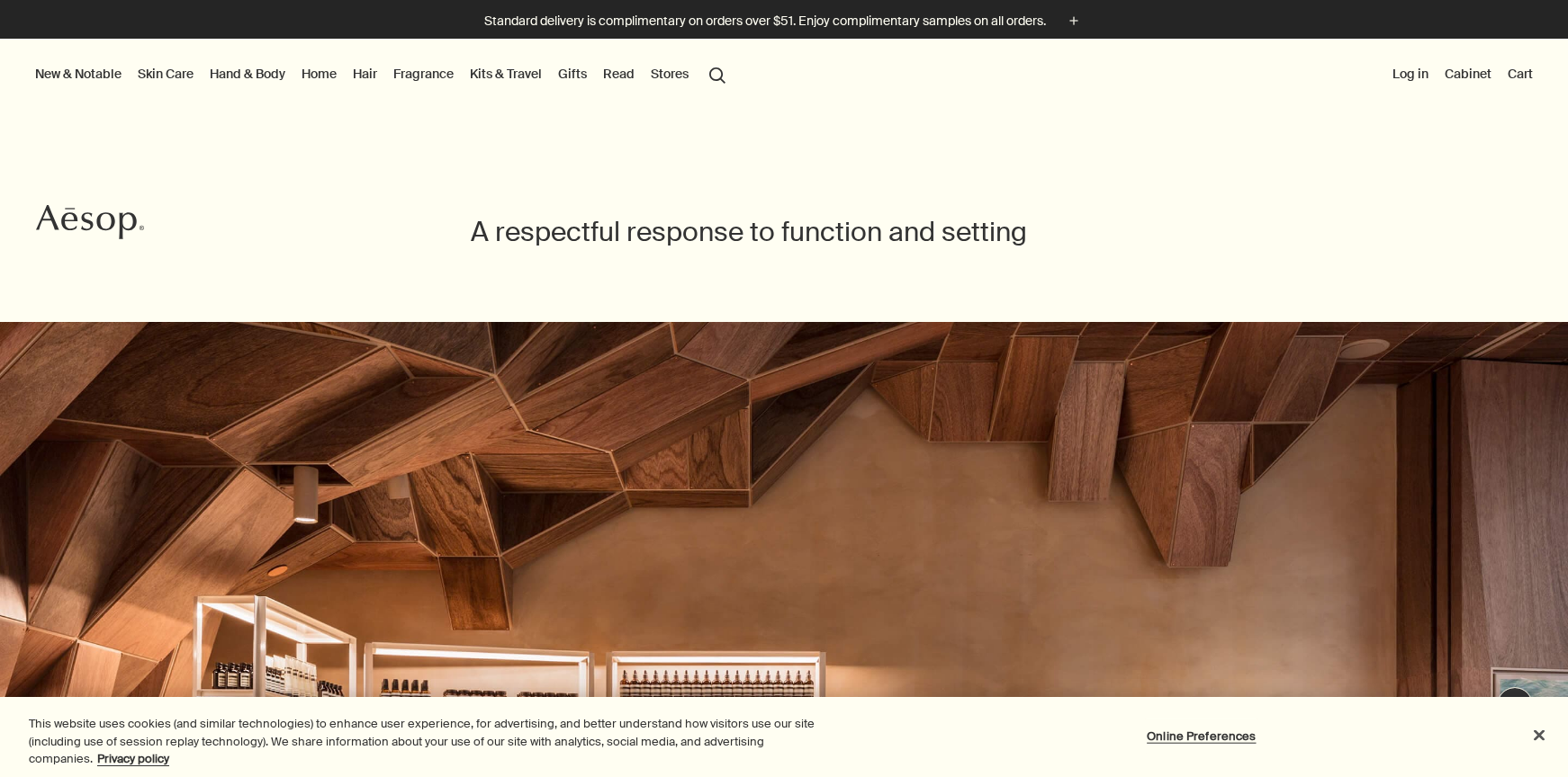
click at [175, 68] on link "Skin Care" at bounding box center [166, 74] width 63 height 23
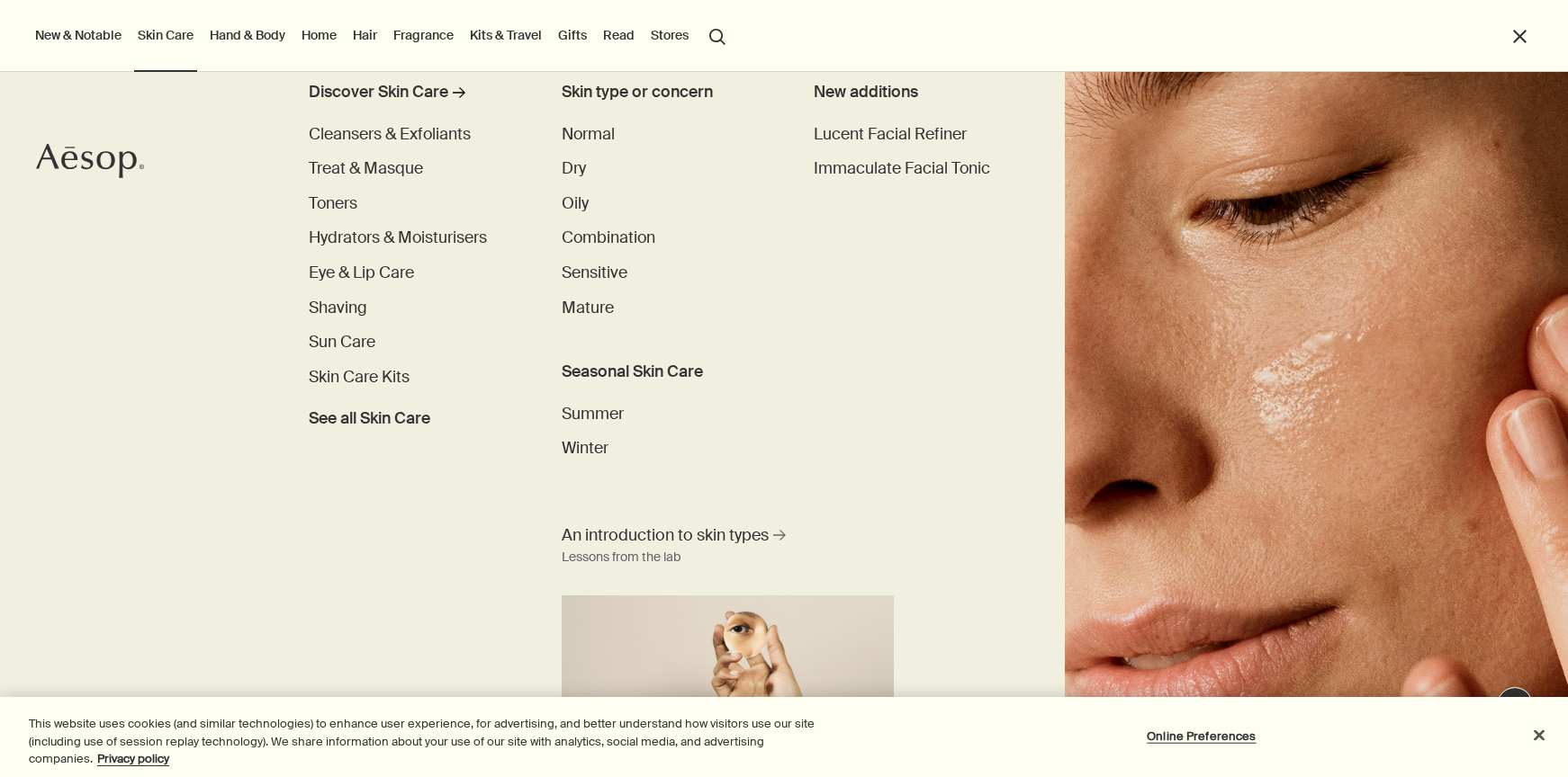
scroll to position [71, 0]
click at [235, 41] on link "Hand & Body" at bounding box center [247, 34] width 83 height 23
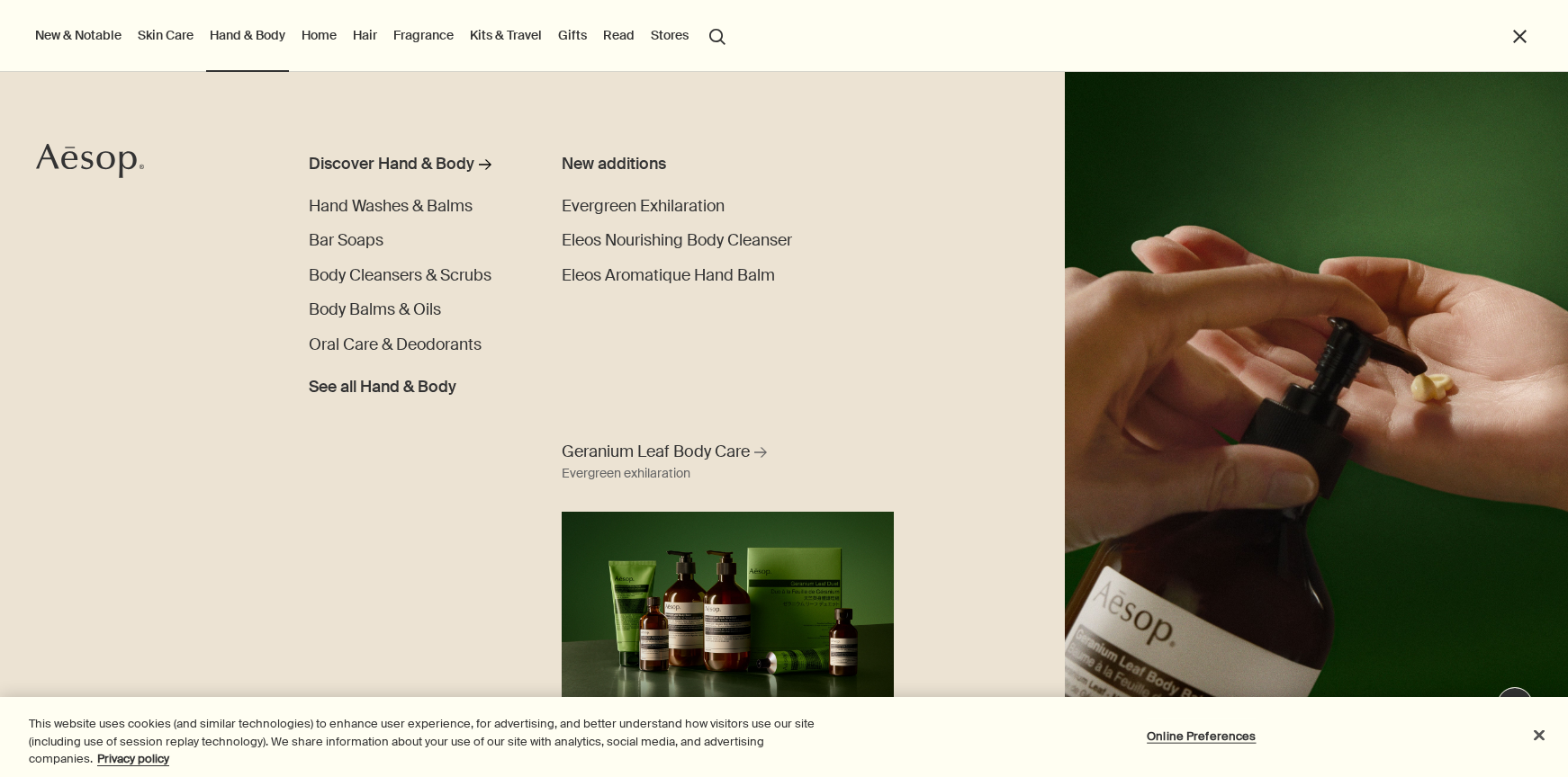
click at [93, 36] on button "New & Notable" at bounding box center [78, 34] width 93 height 23
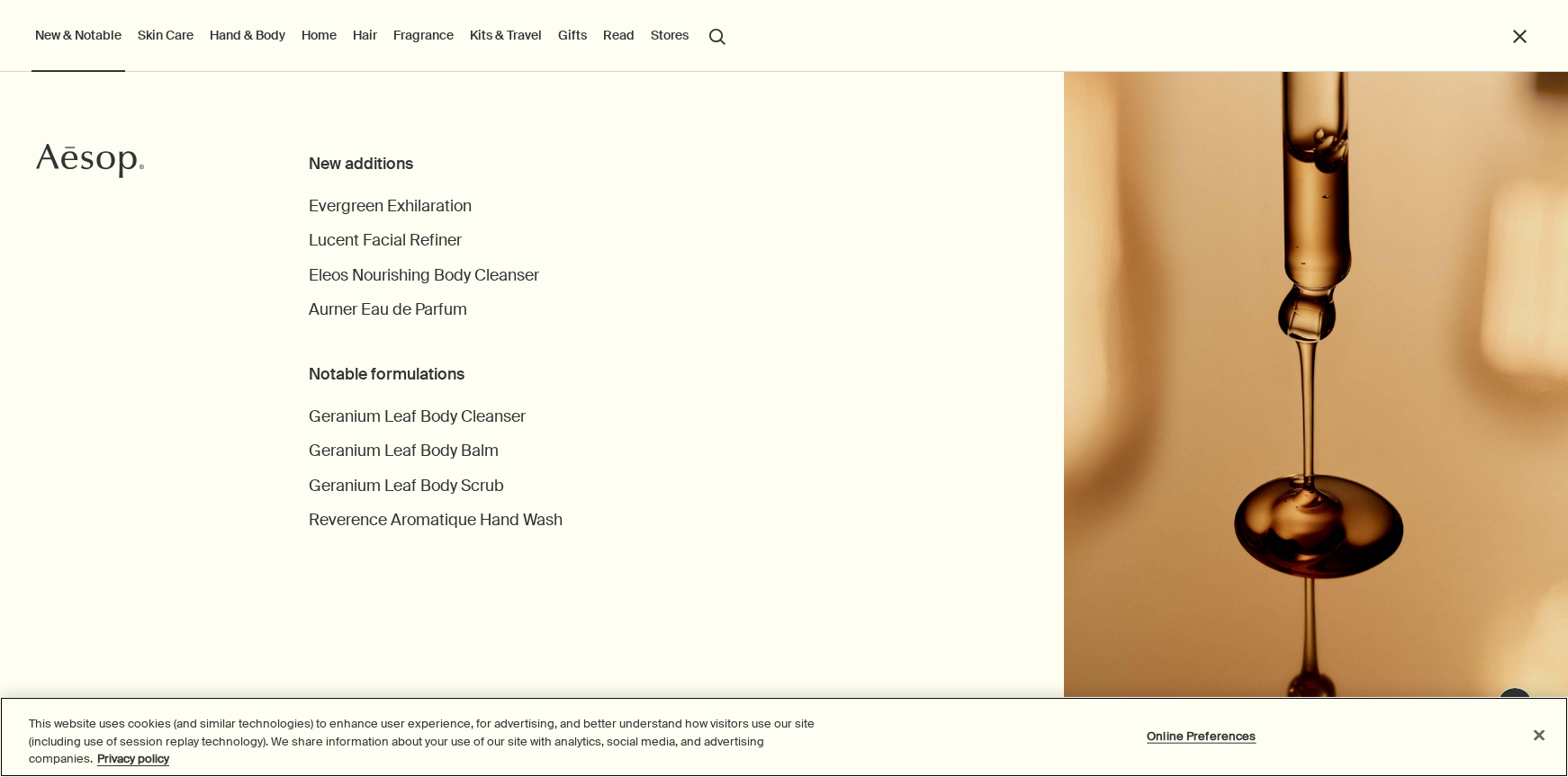
click at [1540, 753] on button "Close" at bounding box center [1538, 734] width 39 height 39
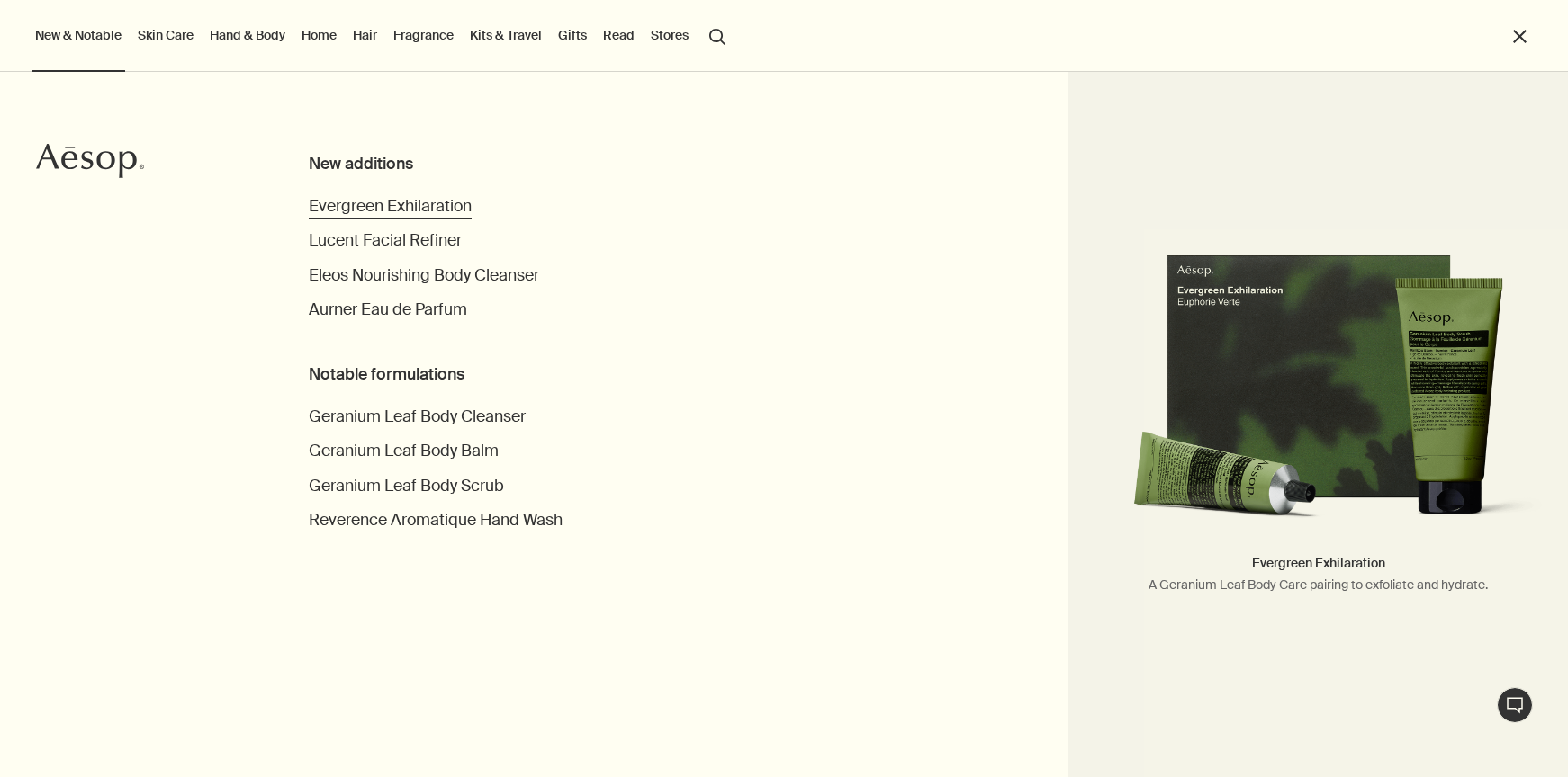
click at [364, 205] on span "Evergreen Exhilaration" at bounding box center [390, 206] width 163 height 20
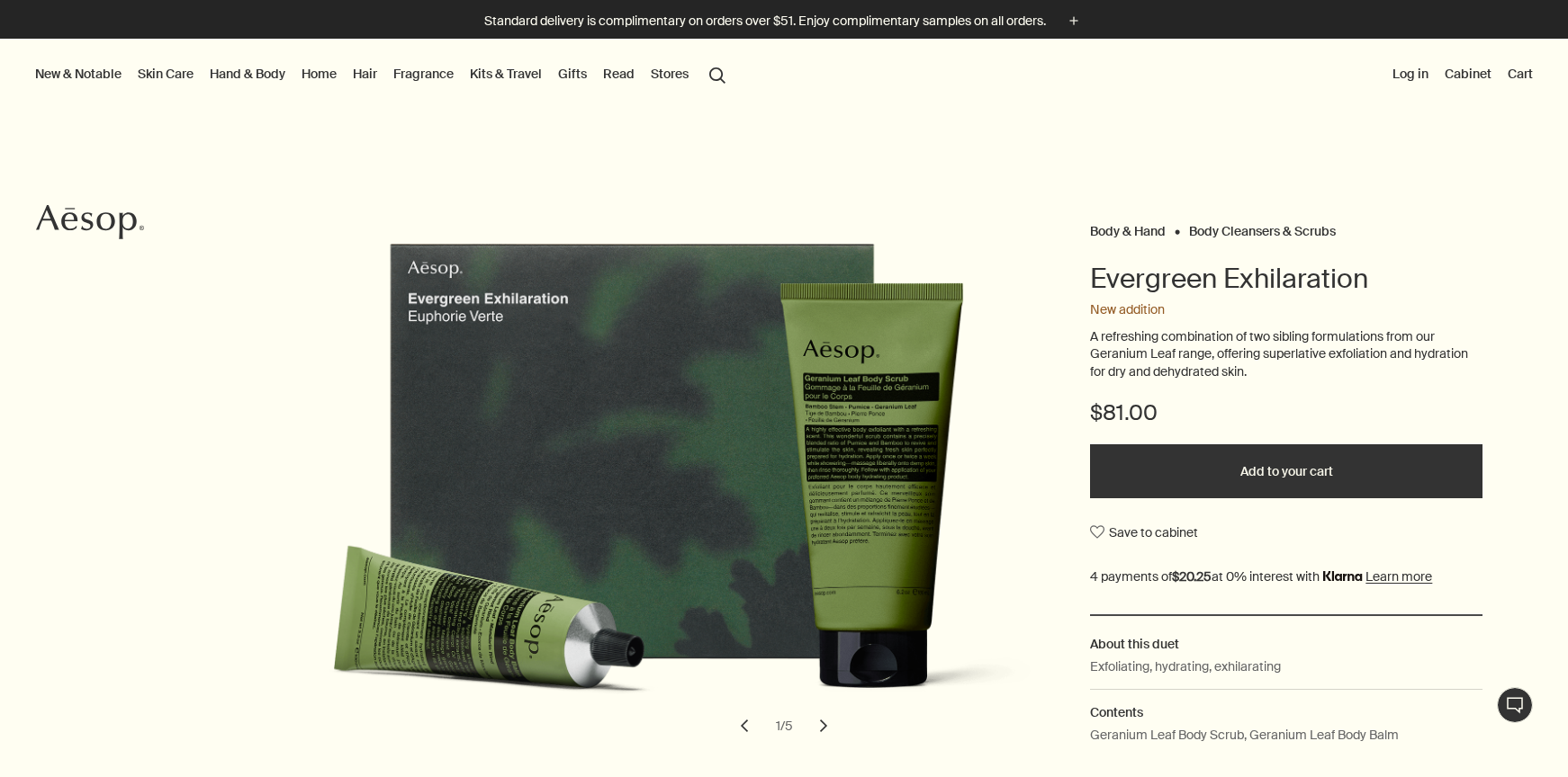
click at [108, 220] on icon "Aesop" at bounding box center [90, 222] width 108 height 36
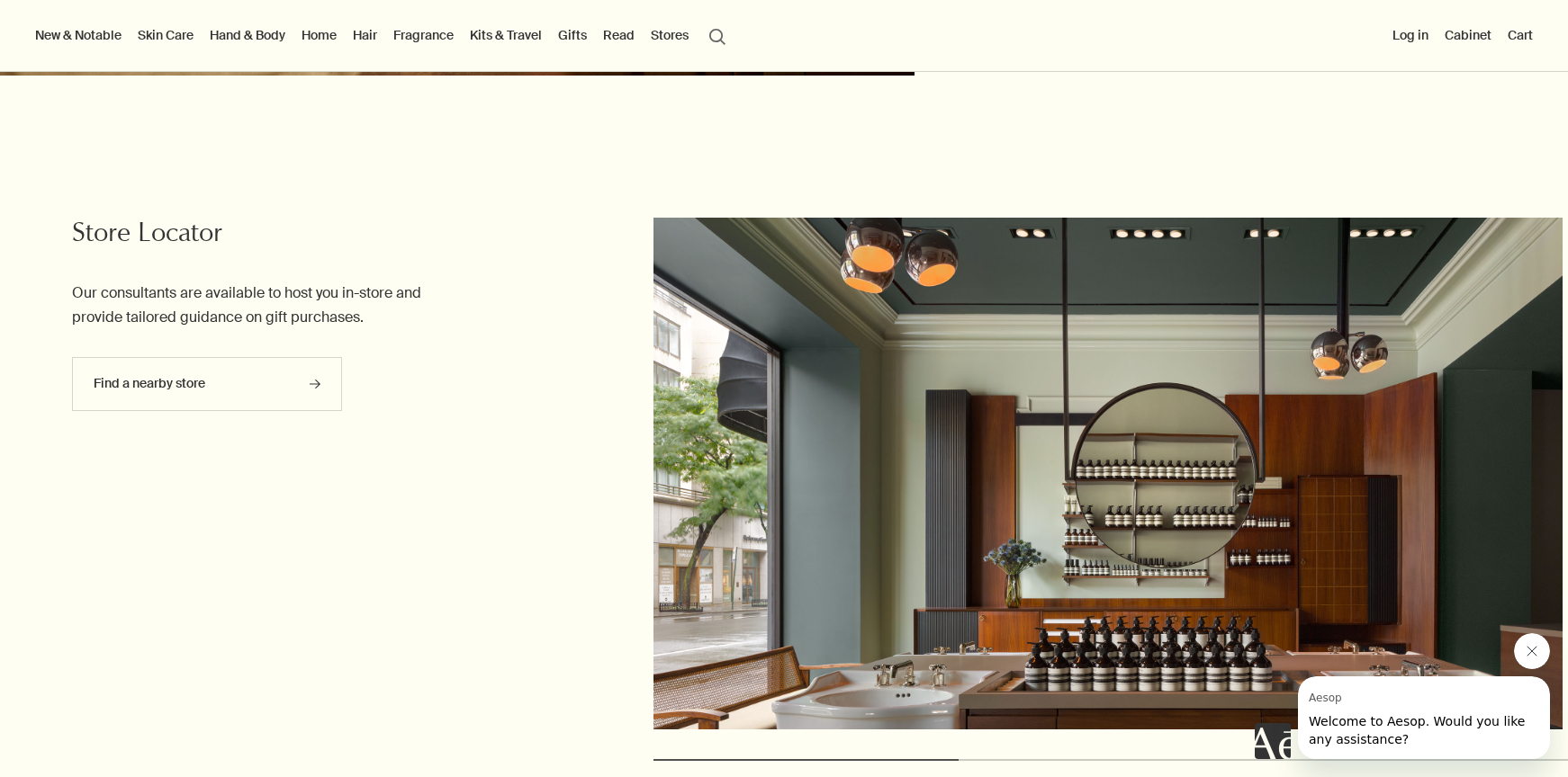
scroll to position [3952, 0]
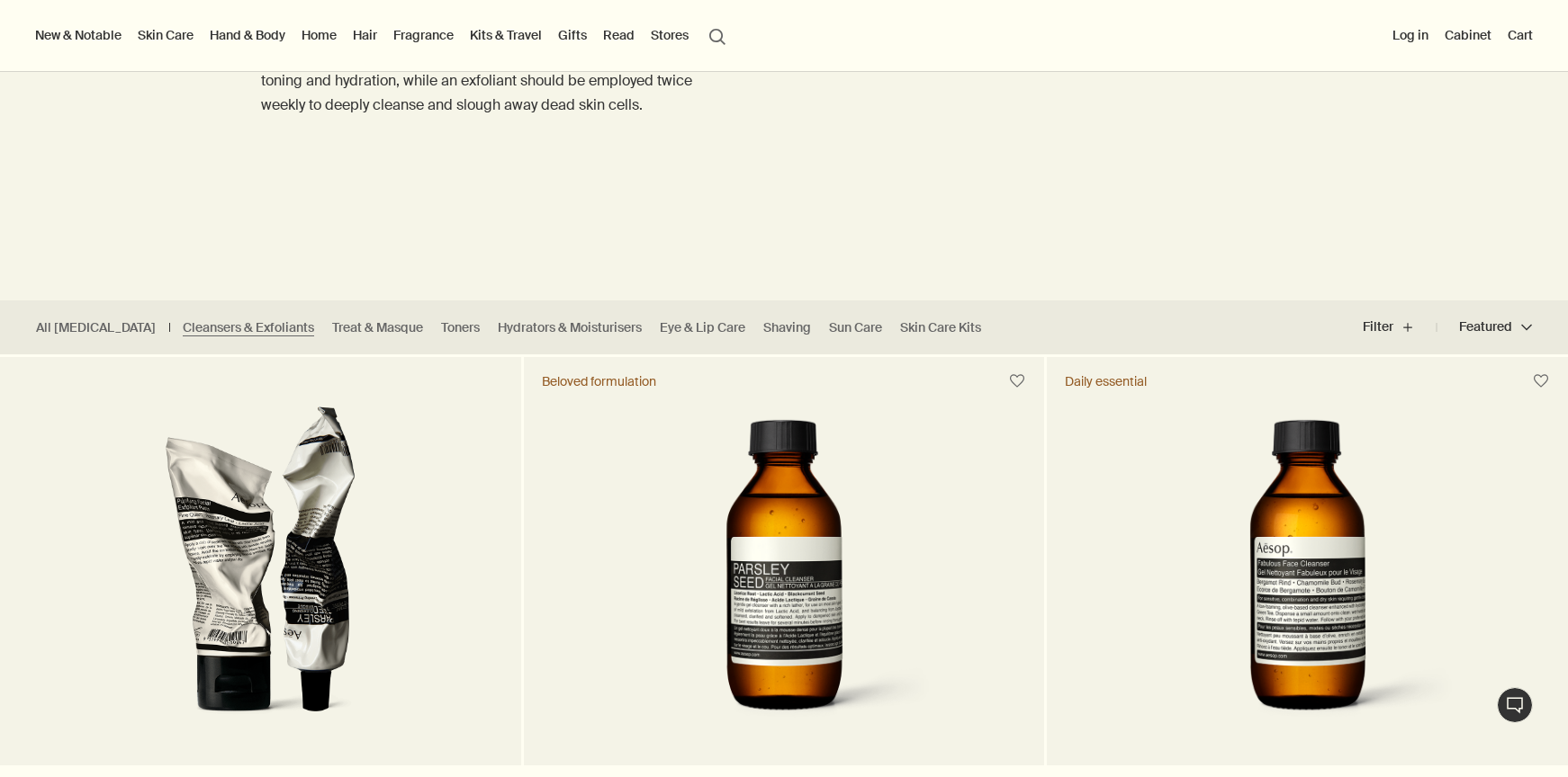
scroll to position [213, 0]
